Goal: Task Accomplishment & Management: Manage account settings

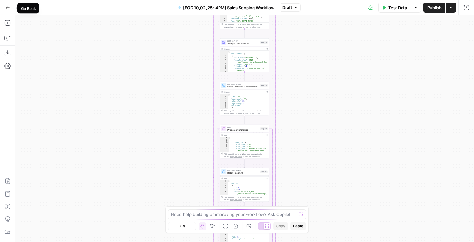
click at [8, 6] on icon "button" at bounding box center [7, 7] width 4 height 4
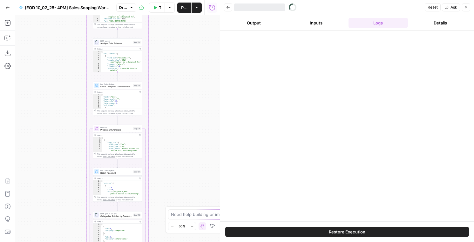
click at [36, 47] on div "Workflow Input Settings Inputs Run Code · Python Get SERP Parameters Step 222 O…" at bounding box center [117, 128] width 205 height 227
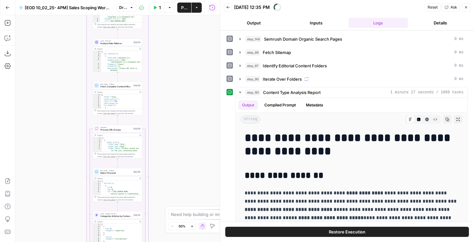
click at [6, 7] on icon "button" at bounding box center [8, 7] width 4 height 3
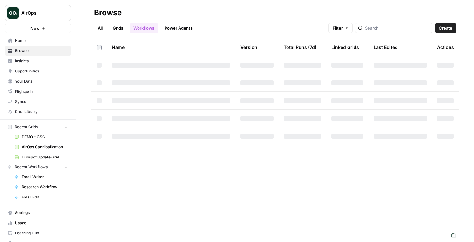
scroll to position [9, 0]
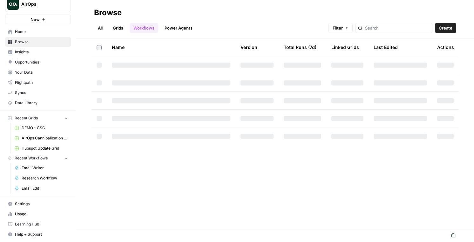
click at [119, 31] on link "Grids" at bounding box center [118, 28] width 18 height 10
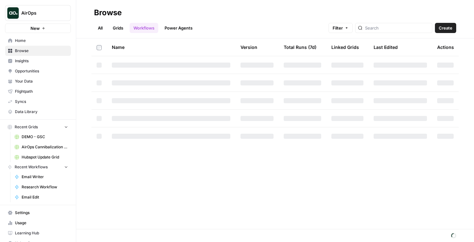
click at [121, 26] on link "Grids" at bounding box center [118, 28] width 18 height 10
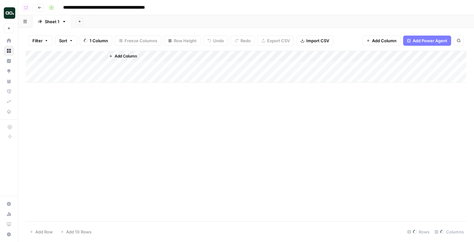
scroll to position [44, 0]
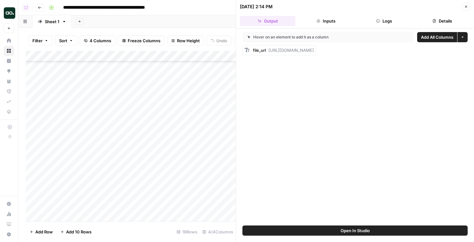
click at [74, 222] on footer "Add Row Add 10 Rows 19 Rows 4/4 Columns" at bounding box center [131, 231] width 210 height 21
click at [39, 231] on span "Add Row" at bounding box center [43, 232] width 17 height 6
click at [465, 7] on icon "button" at bounding box center [466, 7] width 4 height 4
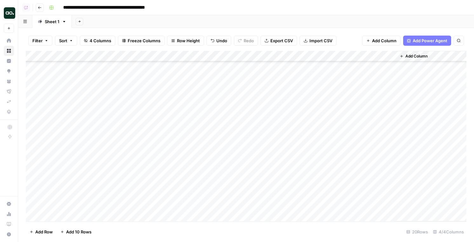
scroll to position [66, 0]
click at [82, 204] on div "Add Column" at bounding box center [246, 136] width 441 height 171
type textarea "*********"
click at [215, 207] on div "Add Column" at bounding box center [246, 136] width 441 height 171
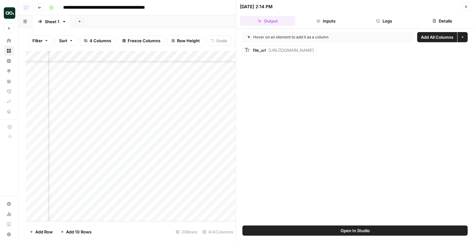
scroll to position [66, 166]
click at [382, 21] on button "Logs" at bounding box center [384, 21] width 56 height 10
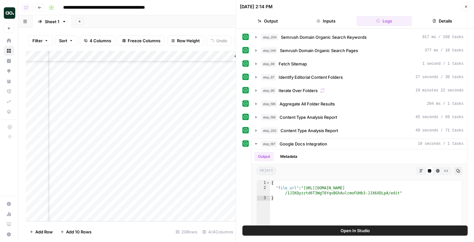
click at [466, 11] on header "10/05/25 at 2:14 PM Close Output Inputs Logs Details" at bounding box center [355, 14] width 238 height 29
click at [99, 206] on div "Add Column" at bounding box center [131, 136] width 210 height 171
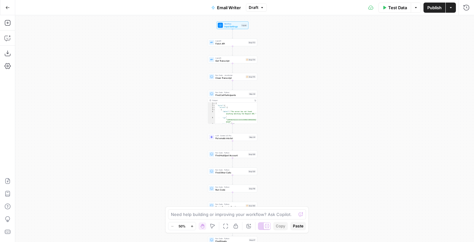
click at [457, 3] on div "Test Data Options Publish Actions Run History" at bounding box center [370, 7] width 207 height 15
click at [463, 3] on button "Run History" at bounding box center [466, 8] width 10 height 10
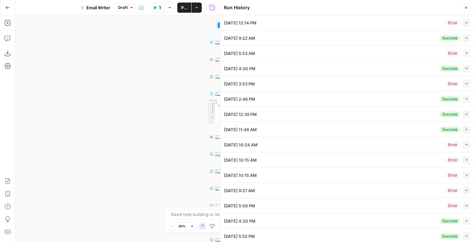
click at [465, 68] on icon "button" at bounding box center [466, 68] width 3 height 3
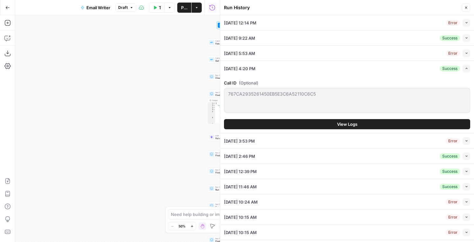
click at [360, 123] on button "View Logs" at bounding box center [347, 124] width 246 height 10
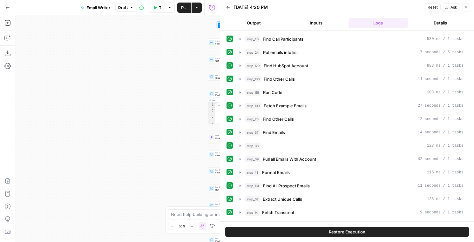
click at [334, 238] on div "Restore Execution" at bounding box center [347, 231] width 254 height 21
click at [333, 232] on span "Restore Execution" at bounding box center [347, 232] width 37 height 6
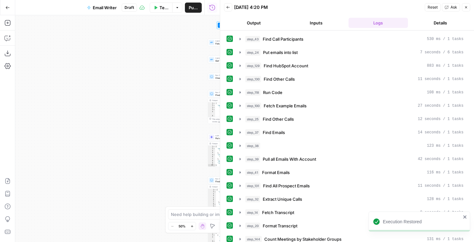
click at [467, 7] on icon "button" at bounding box center [466, 7] width 4 height 4
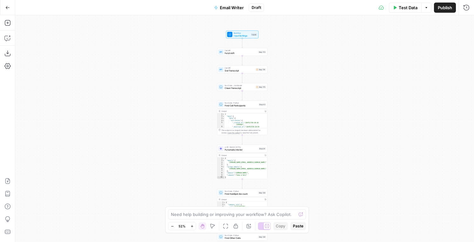
drag, startPoint x: 201, startPoint y: 35, endPoint x: 197, endPoint y: 48, distance: 13.7
click at [197, 48] on div "true true false false Workflow Input Settings Inputs Call API Fetch API Step 17…" at bounding box center [244, 128] width 459 height 227
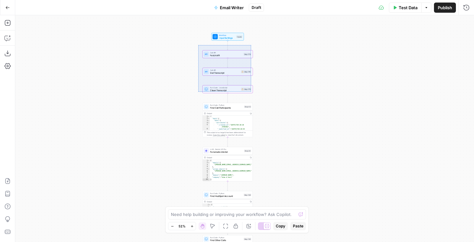
drag, startPoint x: 198, startPoint y: 45, endPoint x: 251, endPoint y: 92, distance: 70.9
click at [251, 92] on div "true true false false Workflow Input Settings Inputs Call API Fetch API Step 17…" at bounding box center [244, 128] width 459 height 227
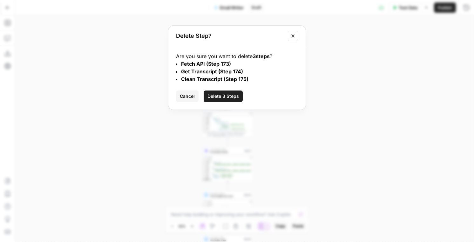
click button "Delete 3 Steps" at bounding box center [223, 96] width 39 height 11
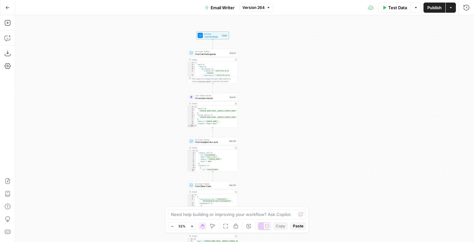
click at [169, 47] on div "true true false false Workflow Input Settings Inputs Run Code · Python Find Cal…" at bounding box center [244, 128] width 459 height 227
click at [333, 59] on div "true true false false Workflow Input Settings Inputs Run Code · Python Find Cal…" at bounding box center [244, 128] width 459 height 227
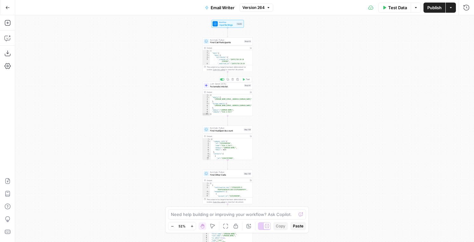
click at [150, 93] on div "true true false false Workflow Input Settings Inputs Run Code · Python Find Cal…" at bounding box center [244, 128] width 459 height 227
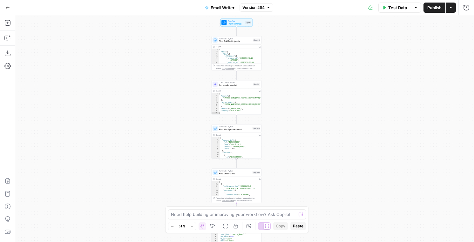
drag, startPoint x: 157, startPoint y: 86, endPoint x: 166, endPoint y: 85, distance: 9.0
click at [166, 85] on div "true true false false Workflow Input Settings Inputs Run Code · Python Find Cal…" at bounding box center [244, 128] width 459 height 227
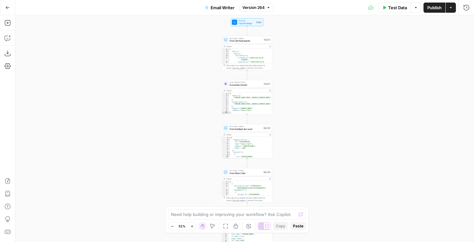
click at [168, 101] on div "true true false false Workflow Input Settings Inputs Run Code · Python Find Cal…" at bounding box center [244, 128] width 459 height 227
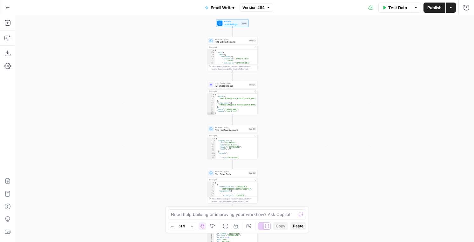
drag, startPoint x: 299, startPoint y: 69, endPoint x: 285, endPoint y: 70, distance: 14.3
click at [285, 70] on div "true true false false Workflow Input Settings Inputs Run Code · Python Find Cal…" at bounding box center [244, 128] width 459 height 227
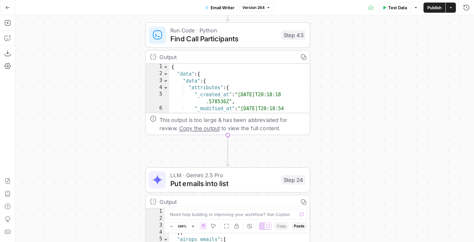
drag, startPoint x: 277, startPoint y: 66, endPoint x: 382, endPoint y: 86, distance: 107.1
click at [382, 86] on div "true true false false Workflow Input Settings Inputs Run Code · Python Find Cal…" at bounding box center [244, 128] width 459 height 227
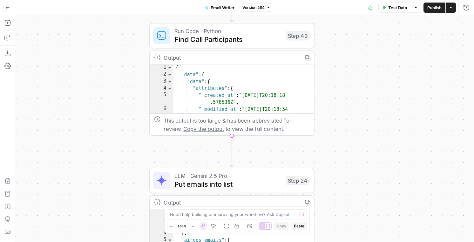
drag, startPoint x: 337, startPoint y: 56, endPoint x: 341, endPoint y: 56, distance: 4.1
click at [341, 56] on div "true true false false Workflow Input Settings Inputs Run Code · Python Find Cal…" at bounding box center [244, 128] width 459 height 227
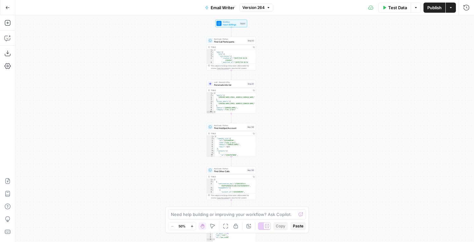
drag, startPoint x: 342, startPoint y: 147, endPoint x: 281, endPoint y: 79, distance: 90.7
click at [281, 79] on div "true true false false Workflow Input Settings Inputs Run Code · Python Find Cal…" at bounding box center [244, 128] width 459 height 227
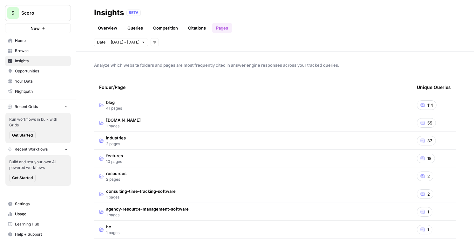
click at [30, 203] on span "Settings" at bounding box center [41, 204] width 53 height 6
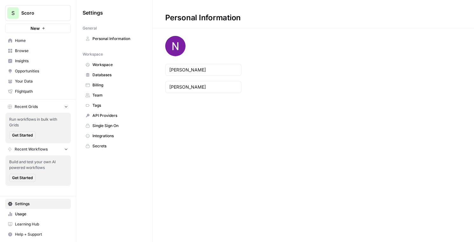
click at [118, 80] on link "Billing" at bounding box center [114, 85] width 63 height 10
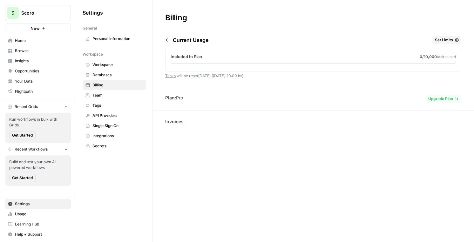
click at [102, 96] on span "Team" at bounding box center [117, 95] width 51 height 6
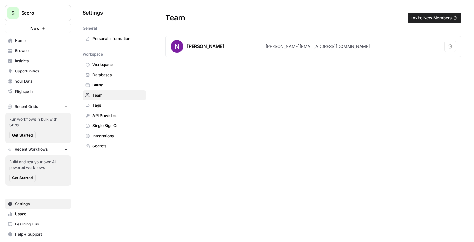
click at [430, 24] on h1 "Team Invite New Members" at bounding box center [312, 14] width 321 height 28
click at [431, 21] on span "Invite New Members" at bounding box center [431, 18] width 40 height 6
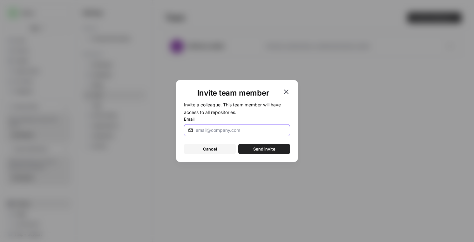
click at [231, 130] on input "Email" at bounding box center [241, 130] width 90 height 6
paste input "sean.collins@scoro.com"
type input "sean.collins@scoro.com"
click at [263, 148] on span "Send invite" at bounding box center [264, 149] width 22 height 6
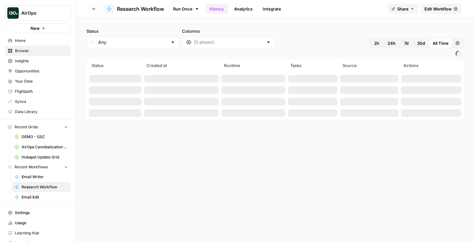
click at [430, 7] on span "Edit Workflow" at bounding box center [437, 9] width 27 height 6
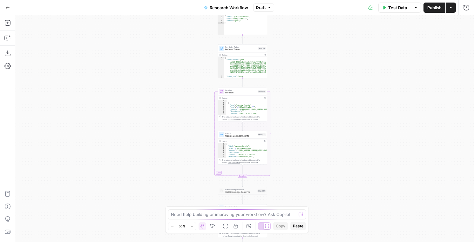
click at [262, 5] on span "Draft" at bounding box center [261, 8] width 10 height 6
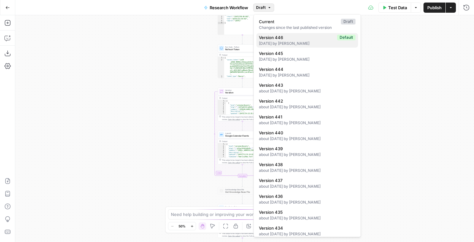
click at [274, 38] on span "Version 446" at bounding box center [297, 37] width 76 height 6
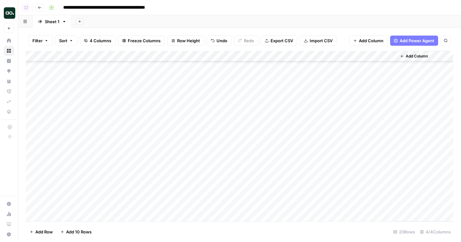
scroll to position [66, 0]
click at [387, 205] on div "Add Column" at bounding box center [239, 136] width 427 height 171
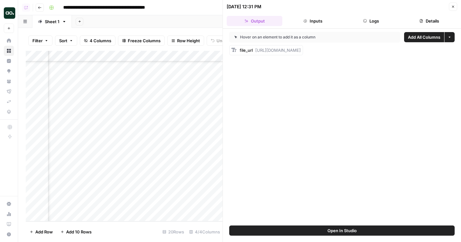
scroll to position [66, 0]
click at [455, 6] on button "Close" at bounding box center [452, 7] width 8 height 8
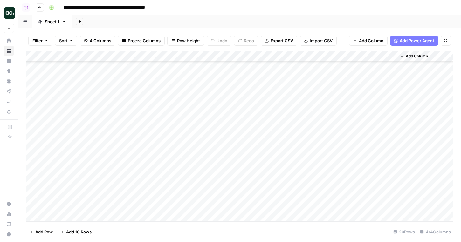
click at [266, 54] on div "Add Column" at bounding box center [239, 136] width 427 height 171
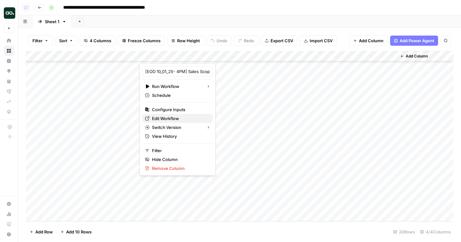
drag, startPoint x: 158, startPoint y: 125, endPoint x: 163, endPoint y: 118, distance: 8.7
click at [163, 118] on div "[EOD 10_01_25- 4PM] Sales Scoping Workflow (9) Run Workflow Schedule Configure …" at bounding box center [177, 120] width 76 height 112
click at [163, 118] on span "Edit Workflow" at bounding box center [180, 118] width 56 height 6
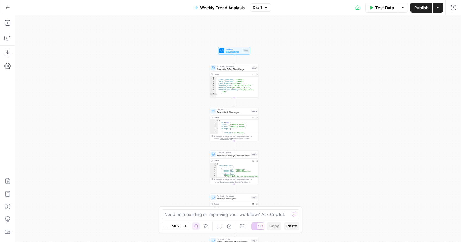
click at [178, 51] on div "Workflow Input Settings Inputs Run Code · JavaScript Calculate 7-Day Time Range…" at bounding box center [237, 128] width 445 height 227
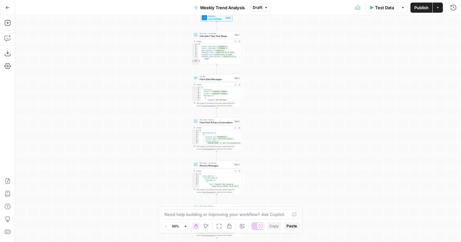
drag, startPoint x: 296, startPoint y: 66, endPoint x: 279, endPoint y: 33, distance: 37.4
click at [279, 33] on div "Workflow Input Settings Inputs Run Code · JavaScript Calculate 7-Day Time Range…" at bounding box center [237, 128] width 445 height 227
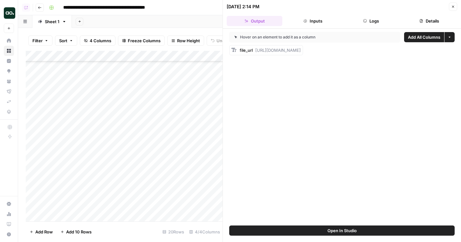
click at [452, 7] on icon "button" at bounding box center [453, 7] width 4 height 4
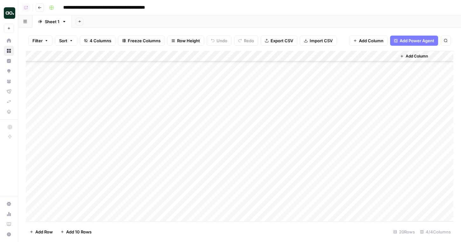
scroll to position [66, 0]
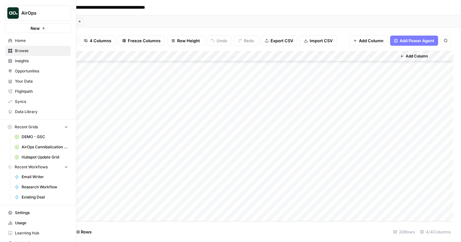
click at [13, 40] on link "Home" at bounding box center [38, 41] width 66 height 10
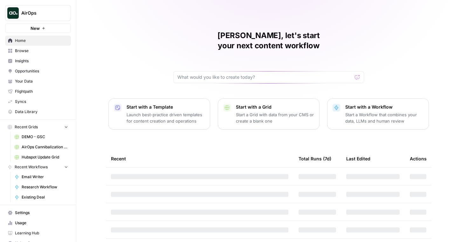
click at [29, 70] on span "Opportunities" at bounding box center [41, 71] width 53 height 6
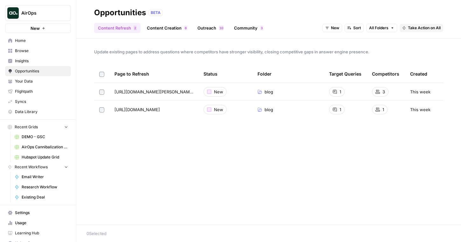
click at [26, 81] on span "Your Data" at bounding box center [41, 81] width 53 height 6
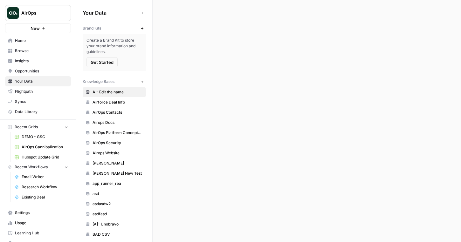
click at [29, 42] on span "Home" at bounding box center [41, 41] width 53 height 6
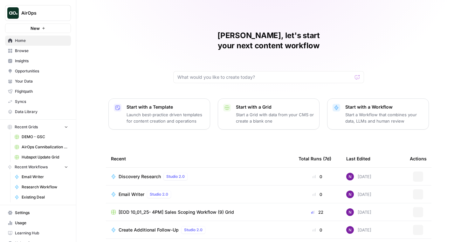
click at [27, 47] on link "Browse" at bounding box center [38, 51] width 66 height 10
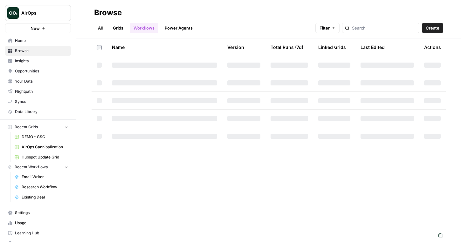
click at [96, 33] on header "Browse All Grids Workflows Power Agents Filter Create" at bounding box center [268, 19] width 384 height 38
click at [96, 32] on link "All" at bounding box center [100, 28] width 12 height 10
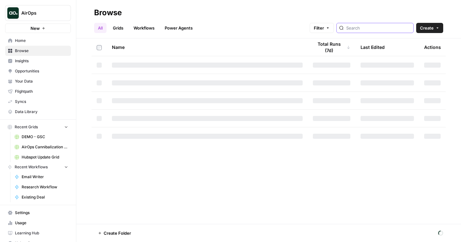
click at [375, 30] on input "search" at bounding box center [378, 28] width 64 height 6
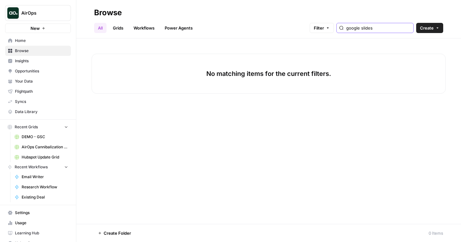
click at [376, 30] on input "google slides" at bounding box center [378, 28] width 64 height 6
type input "slides"
click at [382, 30] on input "slides" at bounding box center [378, 28] width 64 height 6
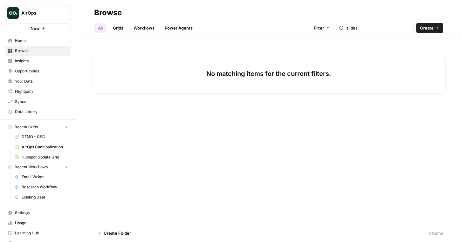
click at [119, 28] on link "Grids" at bounding box center [118, 28] width 18 height 10
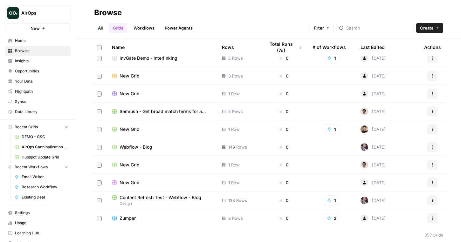
scroll to position [201, 0]
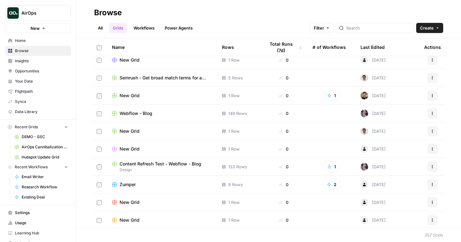
click at [149, 25] on link "Workflows" at bounding box center [144, 28] width 29 height 10
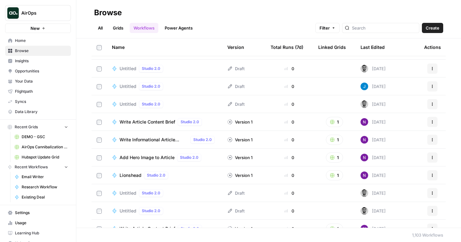
scroll to position [1128, 0]
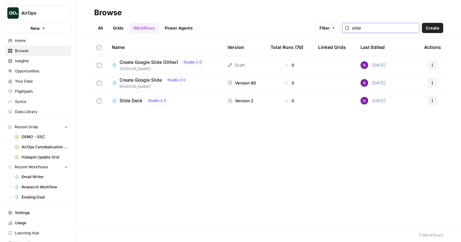
type input "slide"
click at [147, 84] on span "Nicole G" at bounding box center [154, 87] width 71 height 6
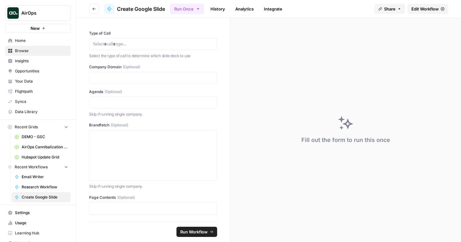
click at [416, 11] on span "Edit Workflow" at bounding box center [424, 9] width 27 height 6
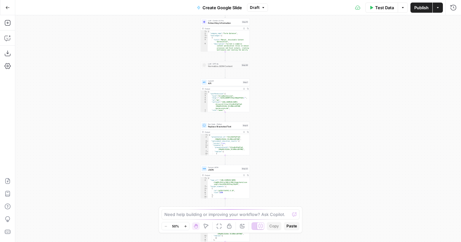
click at [258, 224] on div at bounding box center [260, 226] width 7 height 7
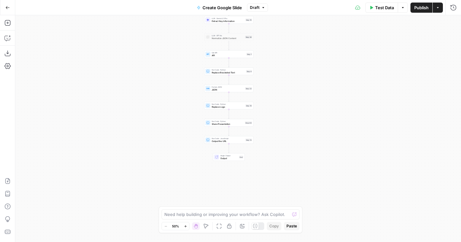
click at [257, 9] on span "Draft" at bounding box center [255, 8] width 10 height 6
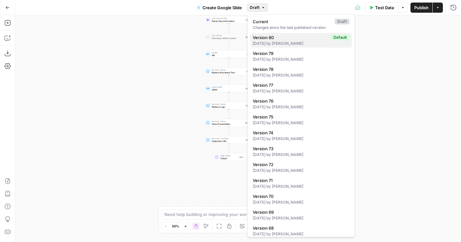
click at [270, 39] on span "Version 80" at bounding box center [291, 37] width 76 height 6
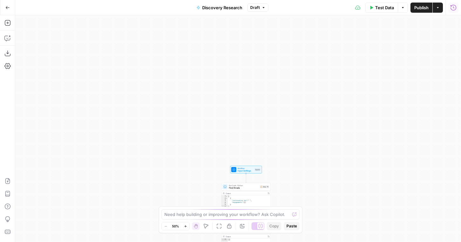
click at [452, 8] on icon "button" at bounding box center [453, 7] width 6 height 6
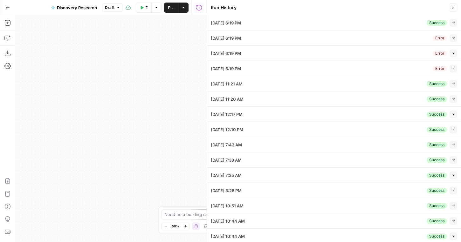
click at [455, 85] on button "Collapse" at bounding box center [453, 84] width 8 height 8
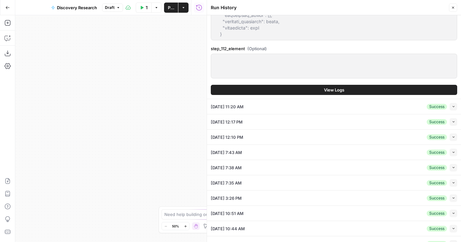
scroll to position [222, 0]
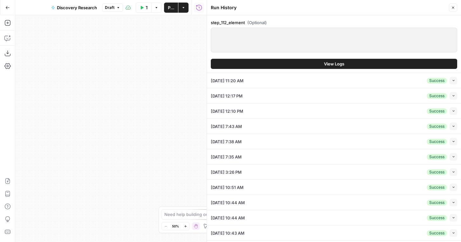
click at [333, 65] on span "View Logs" at bounding box center [334, 64] width 20 height 6
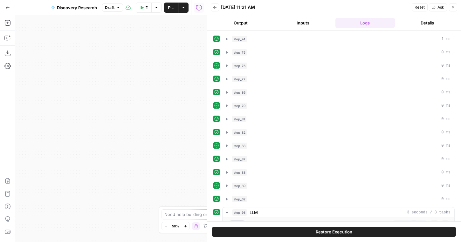
click at [320, 240] on div "Restore Execution" at bounding box center [334, 231] width 254 height 21
click at [320, 234] on span "Restore Execution" at bounding box center [333, 232] width 37 height 6
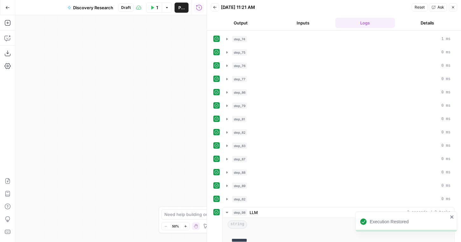
click at [454, 10] on button "Close" at bounding box center [452, 7] width 8 height 8
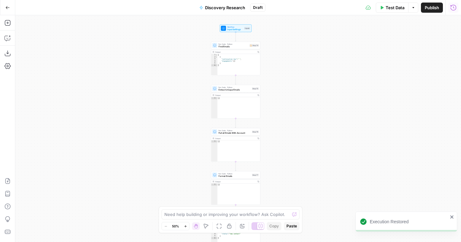
click at [257, 227] on div at bounding box center [257, 226] width 13 height 8
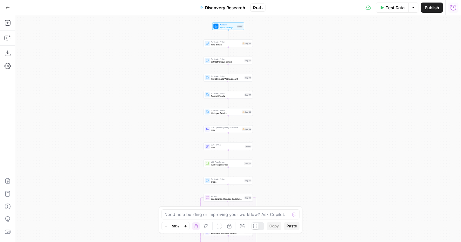
drag, startPoint x: 276, startPoint y: 77, endPoint x: 271, endPoint y: 46, distance: 31.2
click at [271, 46] on div "true true true false false false Workflow Input Settings Inputs Run Code · Pyth…" at bounding box center [237, 128] width 445 height 227
click at [256, 11] on div "Draft" at bounding box center [257, 7] width 15 height 8
click at [256, 10] on span "Draft" at bounding box center [258, 8] width 10 height 6
click at [256, 6] on span "Draft" at bounding box center [258, 8] width 10 height 6
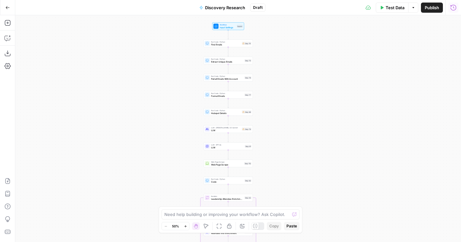
click at [289, 94] on div "true true true false false false Workflow Input Settings Inputs Run Code · Pyth…" at bounding box center [237, 128] width 445 height 227
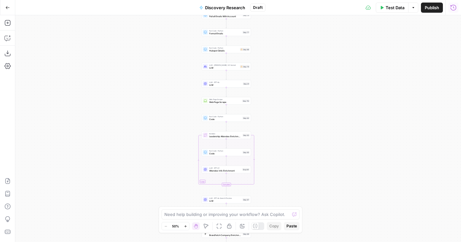
drag, startPoint x: 295, startPoint y: 128, endPoint x: 294, endPoint y: 30, distance: 98.1
click at [294, 30] on div "true true true false false false Workflow Input Settings Inputs Run Code · Pyth…" at bounding box center [237, 128] width 445 height 227
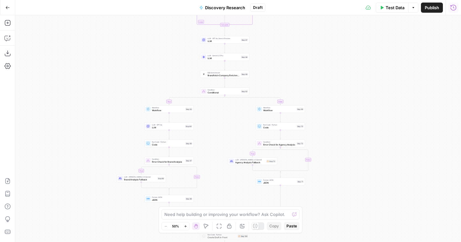
drag, startPoint x: 275, startPoint y: 116, endPoint x: 272, endPoint y: -5, distance: 120.4
click at [272, 0] on html "AirOps New Home Browse Insights Opportunities Your Data Flightpath Syncs Data L…" at bounding box center [230, 121] width 461 height 242
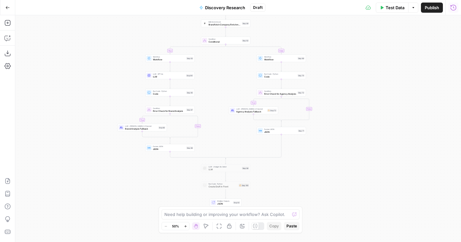
drag, startPoint x: 283, startPoint y: 55, endPoint x: 284, endPoint y: 10, distance: 44.5
click at [284, 10] on div "Go Back Discovery Research Draft Test Data Options Publish Run History Add Step…" at bounding box center [230, 121] width 461 height 242
click at [263, 9] on div "Draft" at bounding box center [257, 7] width 15 height 8
click at [258, 8] on span "Draft" at bounding box center [258, 8] width 10 height 6
click at [256, 10] on div "Draft" at bounding box center [257, 7] width 15 height 8
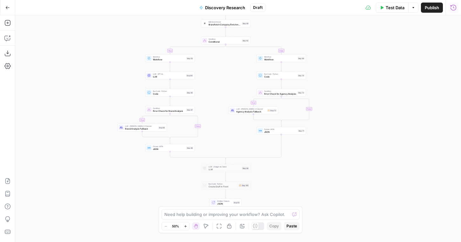
click at [256, 10] on div "Draft" at bounding box center [257, 7] width 15 height 8
click at [445, 8] on hr at bounding box center [445, 7] width 0 height 15
click at [451, 6] on icon "button" at bounding box center [453, 7] width 6 height 6
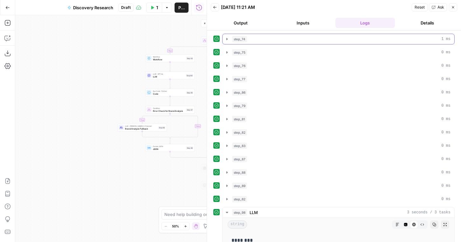
click at [312, 44] on button "step_74 1 ms" at bounding box center [338, 39] width 232 height 10
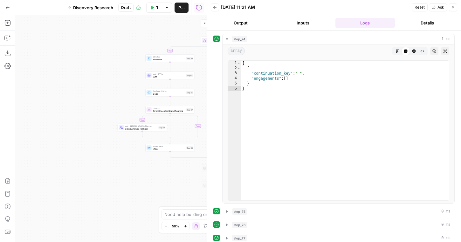
click at [213, 8] on icon "button" at bounding box center [215, 7] width 4 height 4
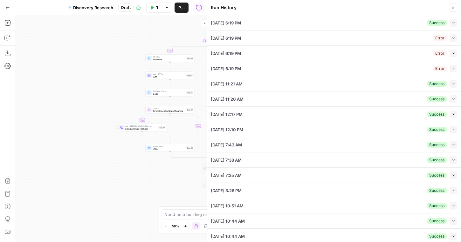
click at [455, 7] on button "Close" at bounding box center [452, 7] width 8 height 8
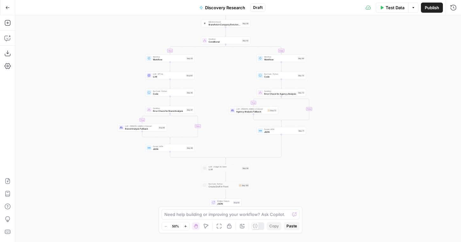
click at [434, 7] on span "Publish" at bounding box center [431, 7] width 14 height 6
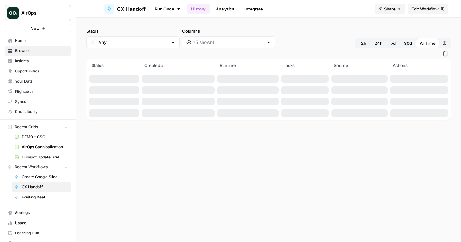
click at [415, 6] on span "Edit Workflow" at bounding box center [424, 9] width 27 height 6
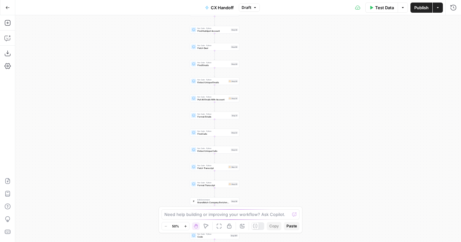
drag, startPoint x: 272, startPoint y: 35, endPoint x: 249, endPoint y: 252, distance: 217.6
click at [249, 242] on html "AirOps New Home Browse Insights Opportunities Your Data Flightpath Syncs Data L…" at bounding box center [230, 121] width 461 height 242
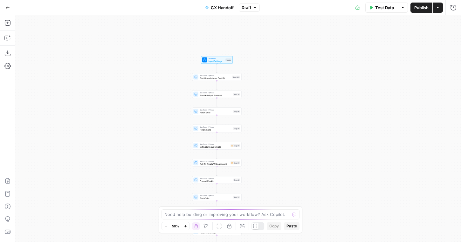
drag, startPoint x: 282, startPoint y: 225, endPoint x: 282, endPoint y: 253, distance: 28.3
click at [282, 242] on html "AirOps New Home Browse Insights Opportunities Your Data Flightpath Syncs Data L…" at bounding box center [230, 121] width 461 height 242
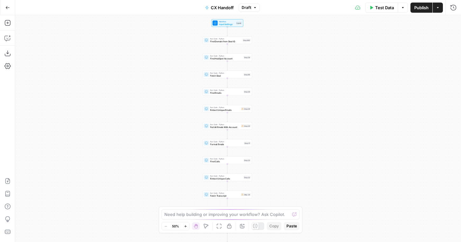
drag, startPoint x: 271, startPoint y: 123, endPoint x: 282, endPoint y: 58, distance: 65.9
click at [282, 58] on div "Workflow Input Settings Inputs Run Code · Python Find Domain from Deal ID Step …" at bounding box center [237, 128] width 445 height 227
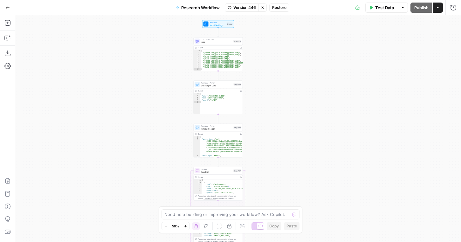
click at [296, 82] on div "true false Workflow Input Settings Inputs LLM · GPT-5 Mini LLM Step 773 Output …" at bounding box center [237, 128] width 445 height 227
click at [388, 11] on button "Test Data" at bounding box center [381, 8] width 33 height 10
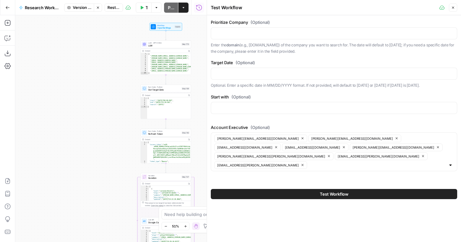
drag, startPoint x: 170, startPoint y: 84, endPoint x: 116, endPoint y: 89, distance: 53.9
click at [116, 89] on div "true false Workflow Input Settings Inputs LLM · GPT-5 Mini LLM Step 773 Output …" at bounding box center [110, 128] width 191 height 227
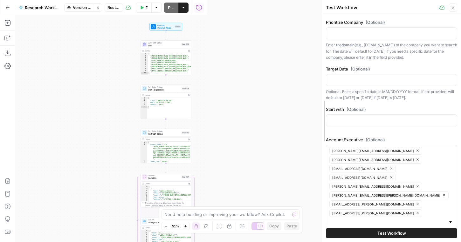
drag, startPoint x: 206, startPoint y: 25, endPoint x: 321, endPoint y: 33, distance: 115.6
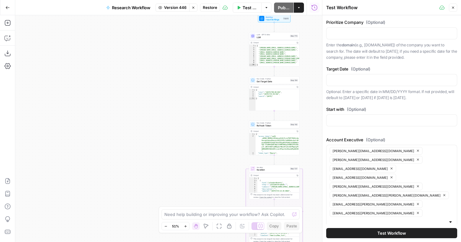
drag, startPoint x: 242, startPoint y: 54, endPoint x: 350, endPoint y: 45, distance: 108.6
click at [350, 45] on body "AirOps New Home Browse Insights Opportunities Your Data Flightpath Syncs Data L…" at bounding box center [230, 121] width 461 height 242
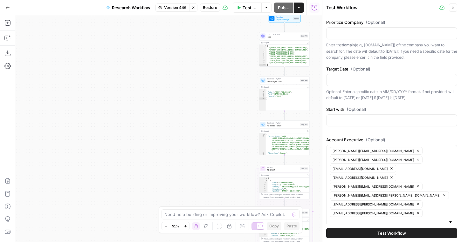
drag, startPoint x: 204, startPoint y: 62, endPoint x: 264, endPoint y: 62, distance: 59.7
click at [264, 62] on div "true false Workflow Input Settings Inputs LLM · GPT-5 Mini LLM Step 773 Output …" at bounding box center [168, 128] width 306 height 227
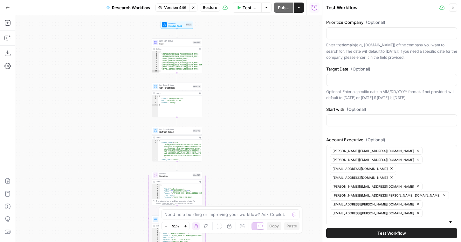
drag, startPoint x: 220, startPoint y: 61, endPoint x: 93, endPoint y: 70, distance: 127.0
click at [93, 70] on div "true false Workflow Input Settings Inputs LLM · GPT-5 Mini LLM Step 773 Output …" at bounding box center [168, 128] width 306 height 227
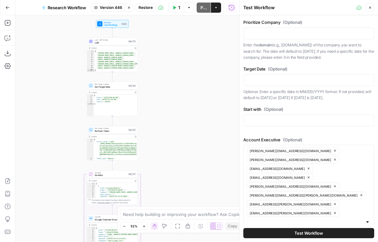
drag, startPoint x: 121, startPoint y: 42, endPoint x: 80, endPoint y: 35, distance: 42.0
click at [57, 41] on div "true false Workflow Input Settings Inputs LLM · GPT-5 Mini LLM Step 773 Output …" at bounding box center [127, 128] width 224 height 227
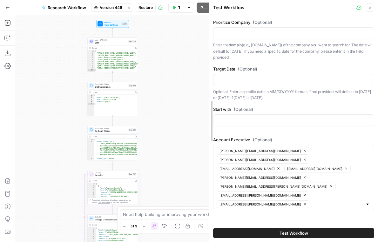
drag, startPoint x: 239, startPoint y: 42, endPoint x: 209, endPoint y: 42, distance: 30.2
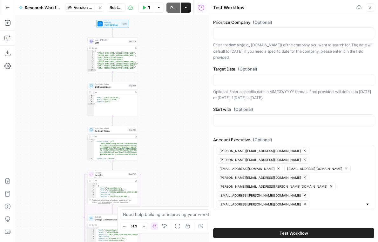
click at [101, 11] on button "Stop viewing" at bounding box center [100, 7] width 8 height 8
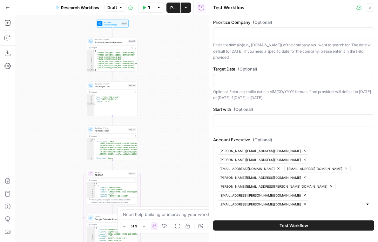
click at [157, 54] on div "true false Workflow Input Settings Inputs Run Code · Python Format Account Exec…" at bounding box center [112, 128] width 194 height 227
click at [108, 4] on button "Draft" at bounding box center [114, 7] width 21 height 8
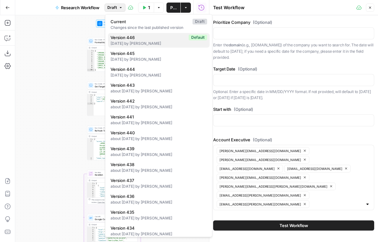
click at [128, 38] on span "Version 446" at bounding box center [149, 37] width 76 height 6
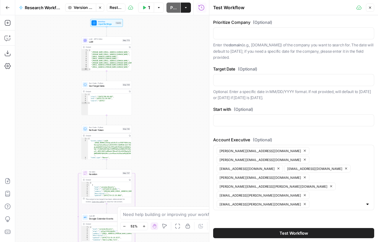
drag, startPoint x: 153, startPoint y: 39, endPoint x: 148, endPoint y: 38, distance: 5.8
click at [148, 38] on div "true false Workflow Input Settings Inputs LLM · GPT-5 Mini LLM Step 773 Output …" at bounding box center [112, 128] width 194 height 227
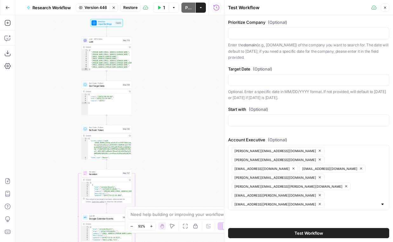
click at [168, 62] on div "true false Workflow Input Settings Inputs LLM · GPT-5 Mini LLM Step 773 Output …" at bounding box center [119, 128] width 209 height 227
